Goal: Task Accomplishment & Management: Manage account settings

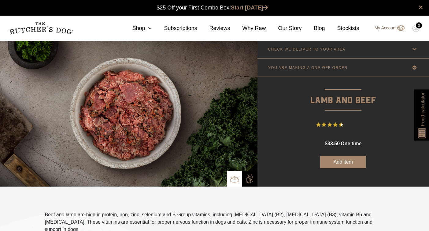
click at [399, 27] on img at bounding box center [401, 27] width 8 height 7
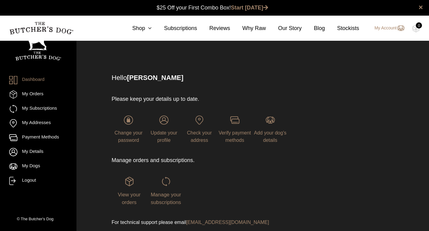
scroll to position [0, 0]
click at [162, 179] on img at bounding box center [166, 180] width 9 height 9
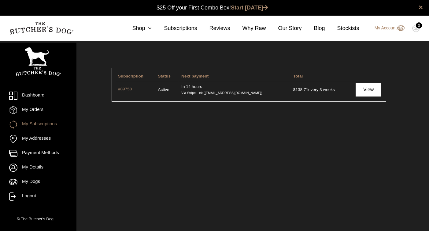
click at [358, 89] on link "View" at bounding box center [369, 90] width 26 height 14
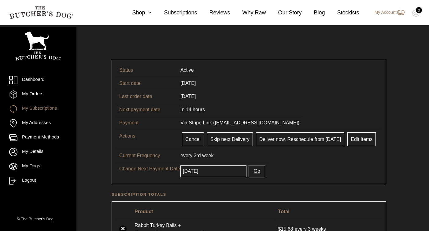
scroll to position [8, 0]
click at [219, 171] on input "2025-09-04" at bounding box center [213, 172] width 66 height 12
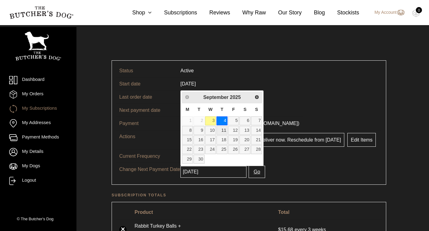
click at [225, 131] on link "11" at bounding box center [222, 130] width 11 height 9
type input "2025-09-11"
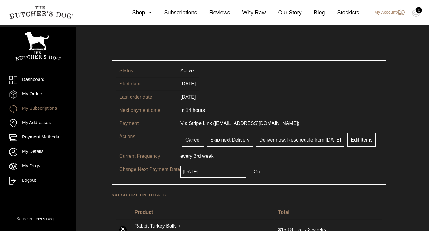
click at [249, 169] on button "Go" at bounding box center [257, 172] width 16 height 12
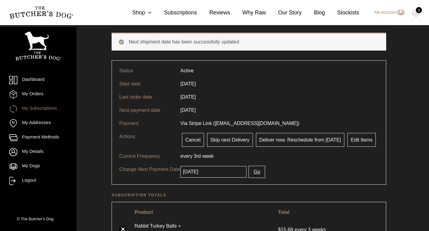
scroll to position [37, 0]
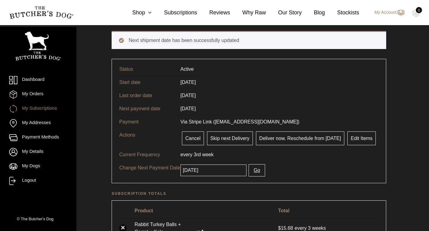
click at [43, 106] on link "My Subscriptions" at bounding box center [38, 109] width 58 height 8
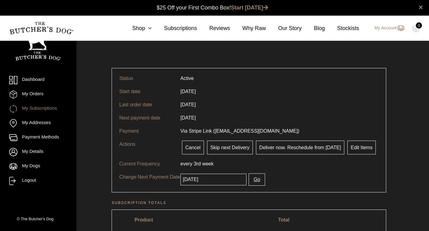
scroll to position [0, 0]
click at [35, 80] on link "Dashboard" at bounding box center [38, 80] width 58 height 8
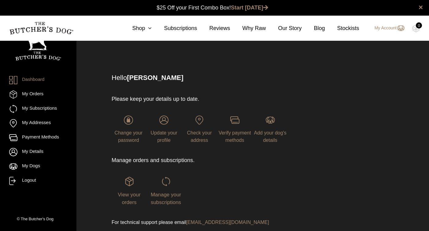
scroll to position [0, 0]
click at [39, 108] on link "My Subscriptions" at bounding box center [38, 109] width 58 height 8
